Goal: Task Accomplishment & Management: Use online tool/utility

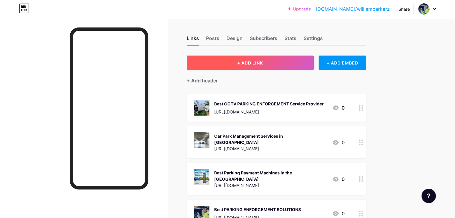
click at [303, 60] on button "+ ADD LINK" at bounding box center [250, 63] width 127 height 14
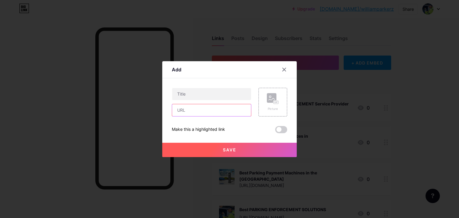
click at [243, 109] on input "text" at bounding box center [211, 110] width 79 height 12
paste input "[URL][DOMAIN_NAME]"
type input "[URL][DOMAIN_NAME]"
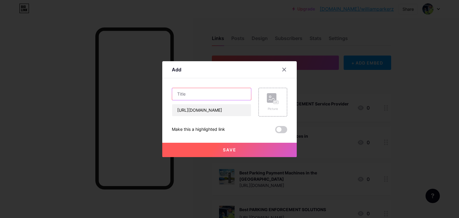
click at [226, 90] on input "text" at bounding box center [211, 94] width 79 height 12
paste input "Monetise your parking space in the [GEOGRAPHIC_DATA]"
type input "Monetise your parking space in the [GEOGRAPHIC_DATA]"
click at [279, 128] on span at bounding box center [281, 129] width 12 height 7
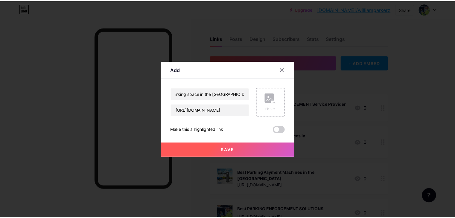
scroll to position [0, 0]
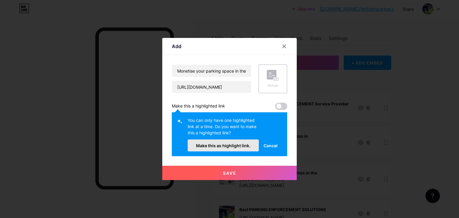
click at [234, 149] on button "Make this as highlight link." at bounding box center [223, 146] width 71 height 12
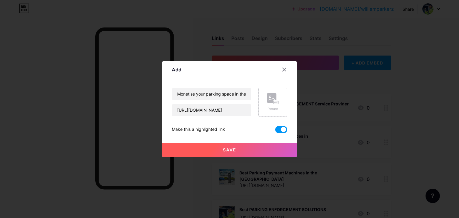
click at [269, 104] on div "Picture" at bounding box center [273, 102] width 12 height 18
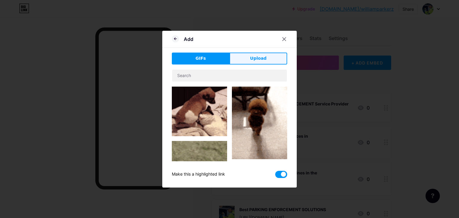
click at [261, 58] on span "Upload" at bounding box center [258, 58] width 16 height 6
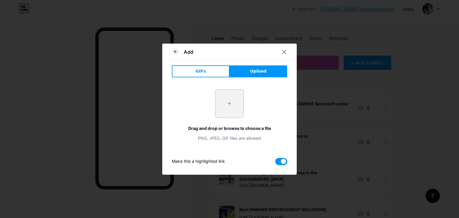
click at [240, 99] on input "file" at bounding box center [230, 104] width 28 height 28
type input "C:\fakepath\Monetise your land and get paid [DATE].png"
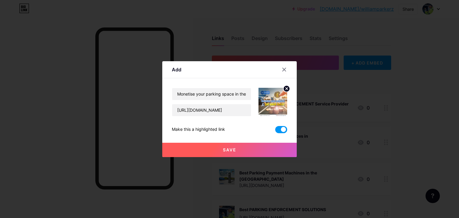
click at [225, 152] on button "Save" at bounding box center [229, 150] width 135 height 14
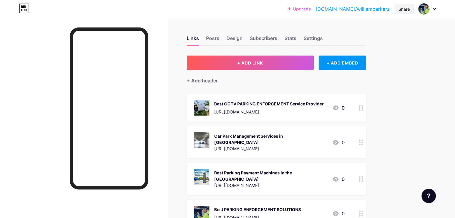
click at [409, 11] on div "Share" at bounding box center [403, 9] width 11 height 6
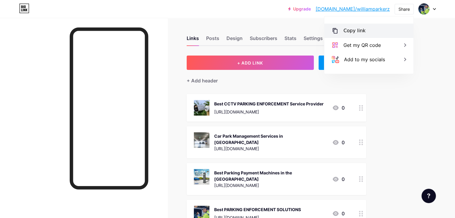
click at [389, 28] on div "Copy link" at bounding box center [368, 31] width 89 height 14
